Goal: Complete application form

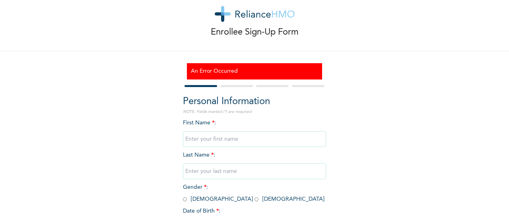
scroll to position [18, 0]
click at [209, 138] on input "text" at bounding box center [254, 139] width 143 height 16
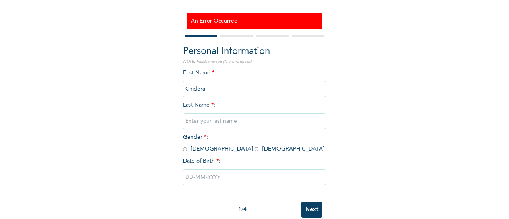
scroll to position [68, 0]
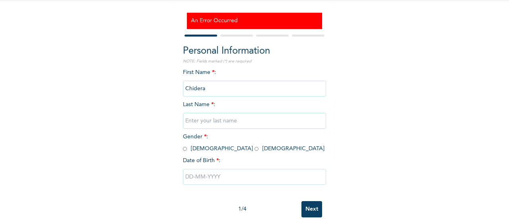
type input "Chidera"
click at [204, 116] on input "text" at bounding box center [254, 121] width 143 height 16
type input "Odirichukwu"
click at [254, 151] on input "radio" at bounding box center [256, 149] width 4 height 8
radio input "true"
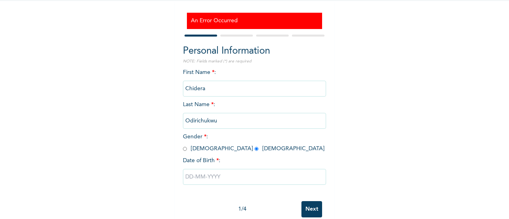
drag, startPoint x: 203, startPoint y: 186, endPoint x: 198, endPoint y: 177, distance: 10.9
click at [198, 177] on div at bounding box center [254, 177] width 143 height 24
click at [198, 177] on input "text" at bounding box center [254, 177] width 143 height 16
select select "7"
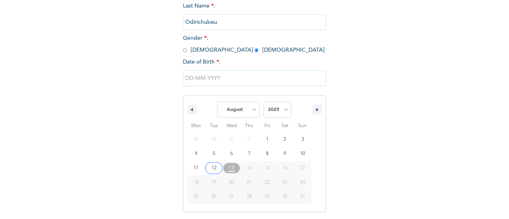
scroll to position [189, 0]
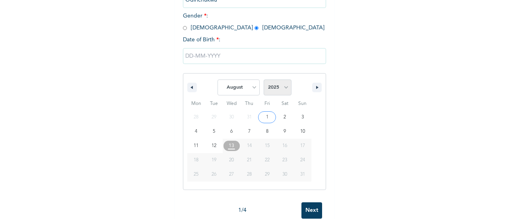
click at [281, 87] on select "2025 2024 2023 2022 2021 2020 2019 2018 2017 2016 2015 2014 2013 2012 2011 2010…" at bounding box center [277, 87] width 28 height 16
select select "2000"
click at [263, 81] on select "2025 2024 2023 2022 2021 2020 2019 2018 2017 2016 2015 2014 2013 2012 2011 2010…" at bounding box center [277, 87] width 28 height 16
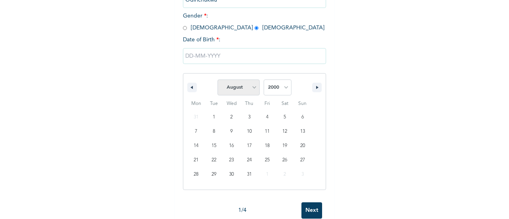
click at [251, 88] on select "January February March April May June July August September October November De…" at bounding box center [238, 87] width 42 height 16
select select "9"
click at [217, 81] on select "January February March April May June July August September October November De…" at bounding box center [238, 87] width 42 height 16
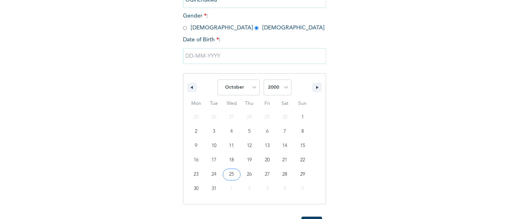
type input "[DATE]"
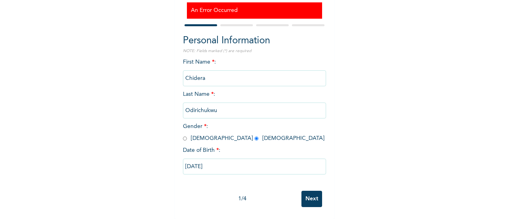
click at [311, 197] on input "Next" at bounding box center [311, 199] width 21 height 16
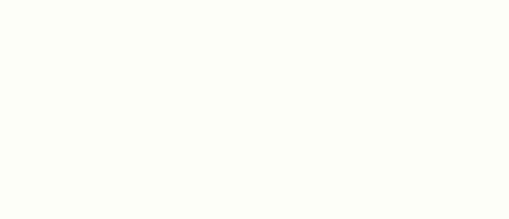
click at [315, 70] on div at bounding box center [254, 109] width 509 height 219
